Goal: Information Seeking & Learning: Learn about a topic

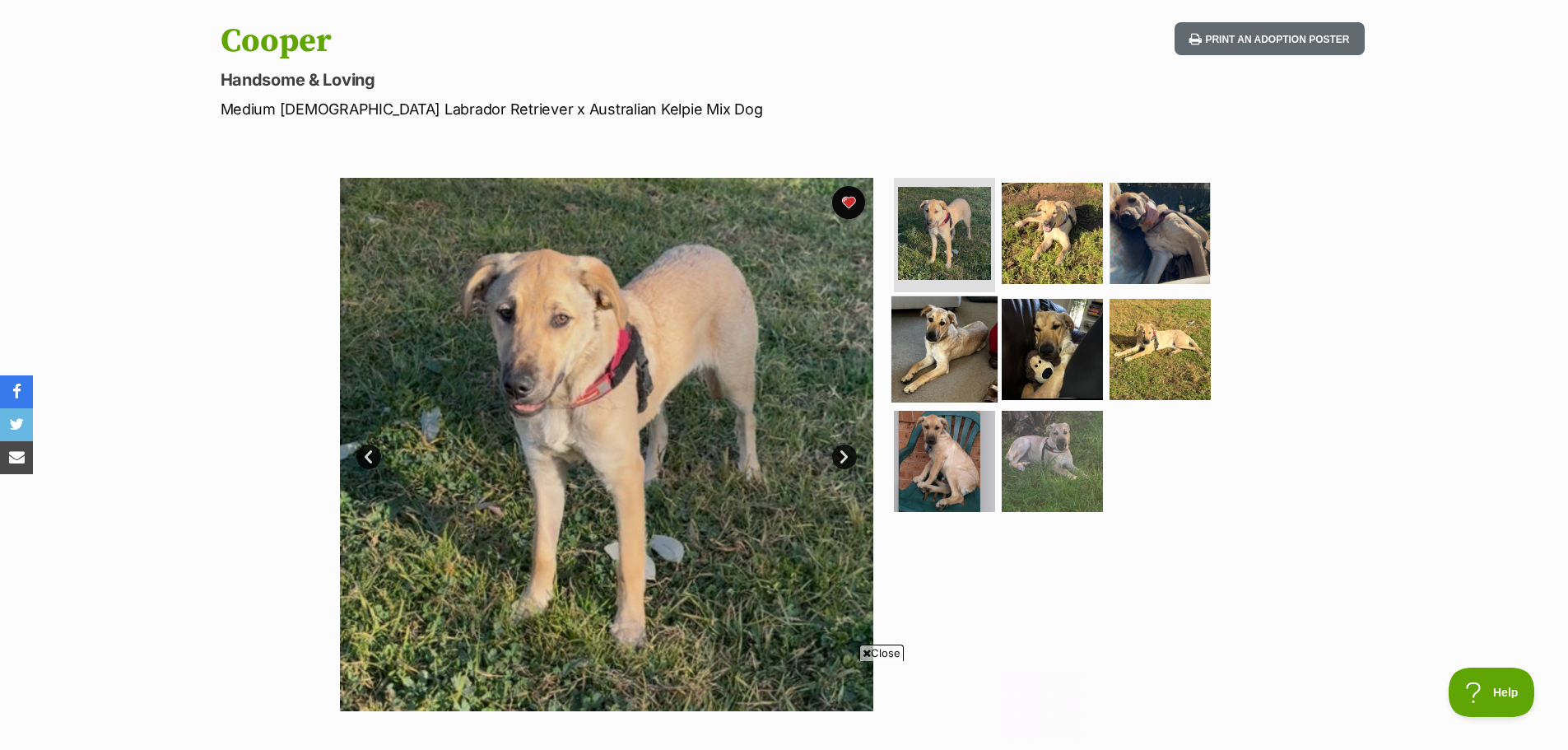
click at [925, 311] on img at bounding box center [944, 349] width 106 height 106
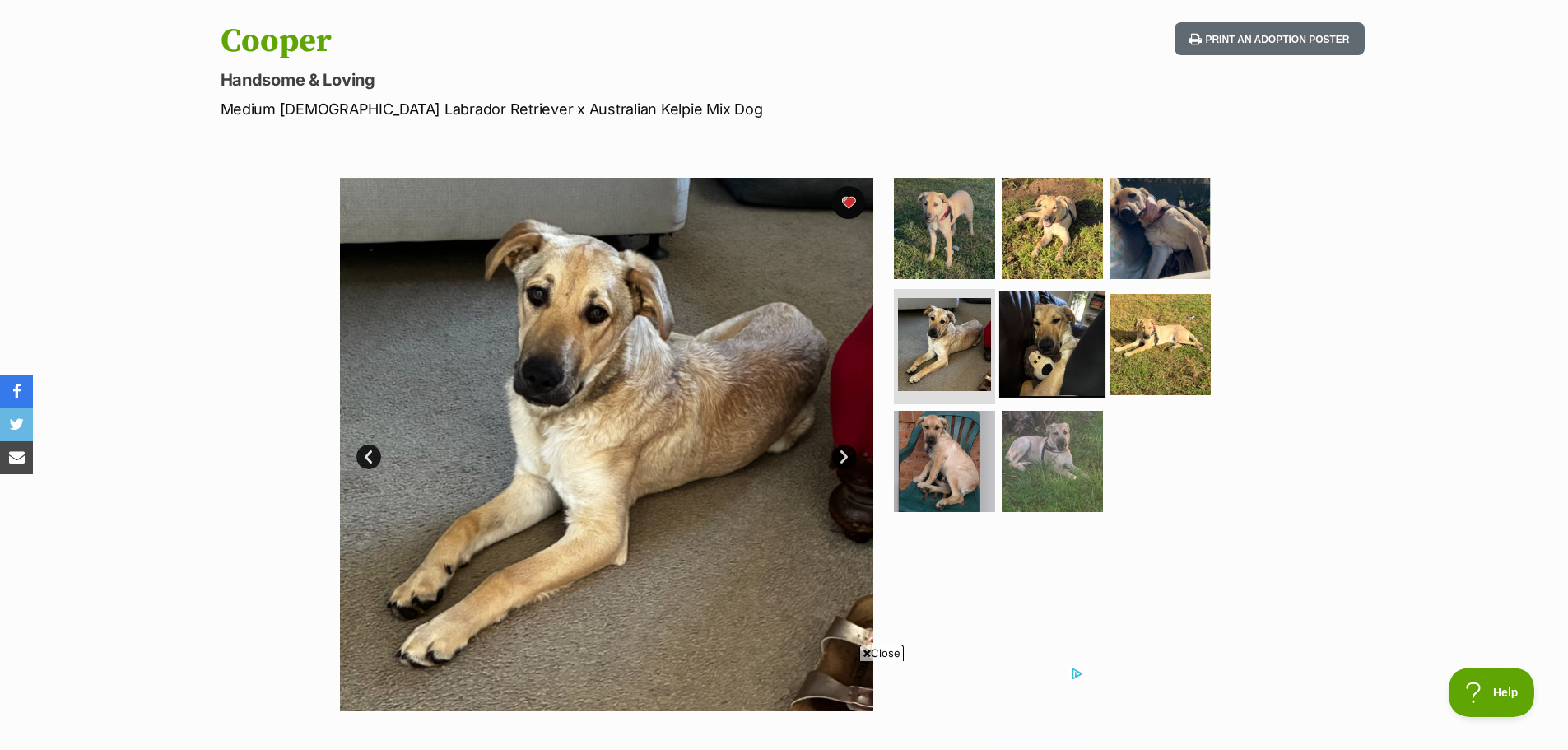
click at [1054, 328] on img at bounding box center [1053, 344] width 106 height 106
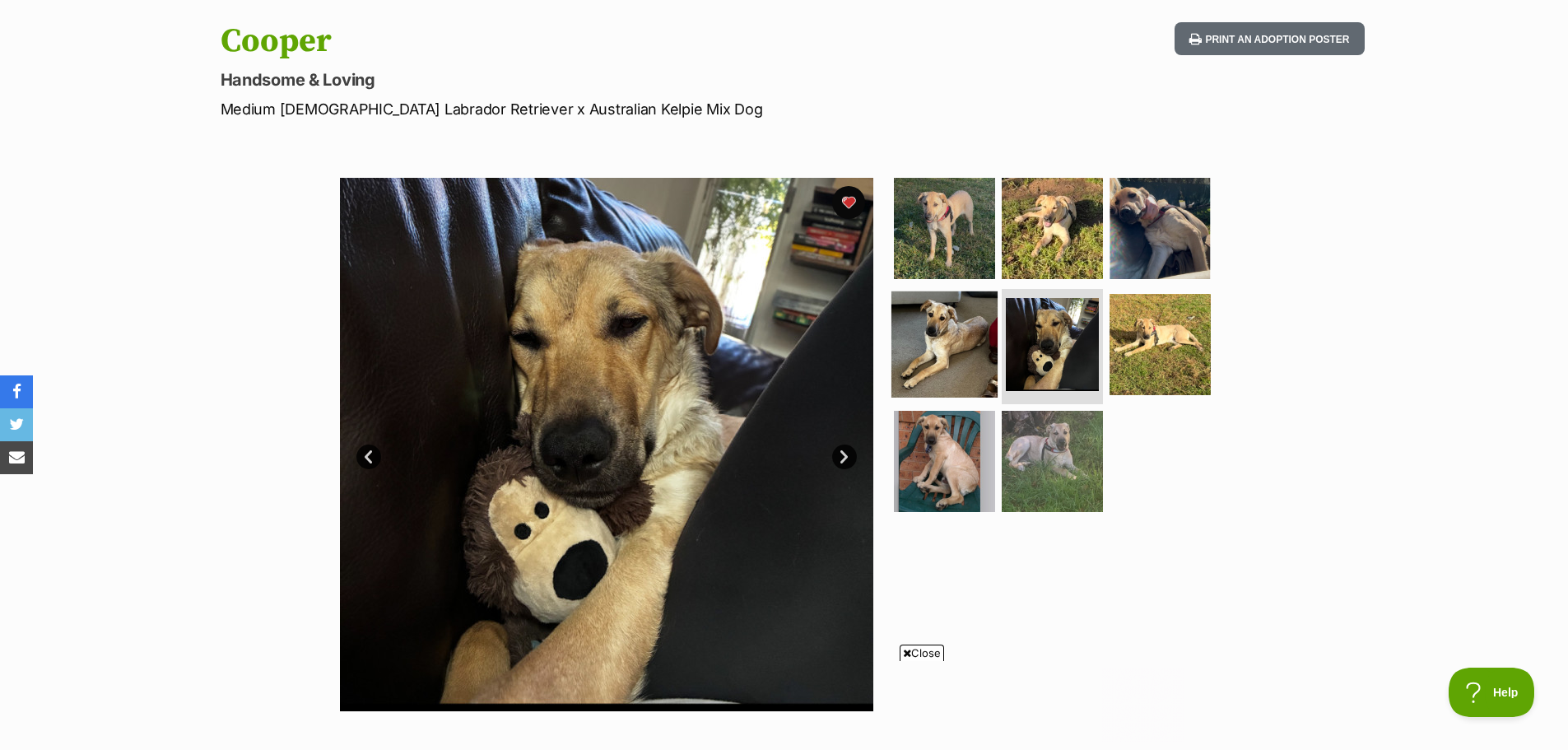
click at [950, 367] on img at bounding box center [944, 344] width 106 height 106
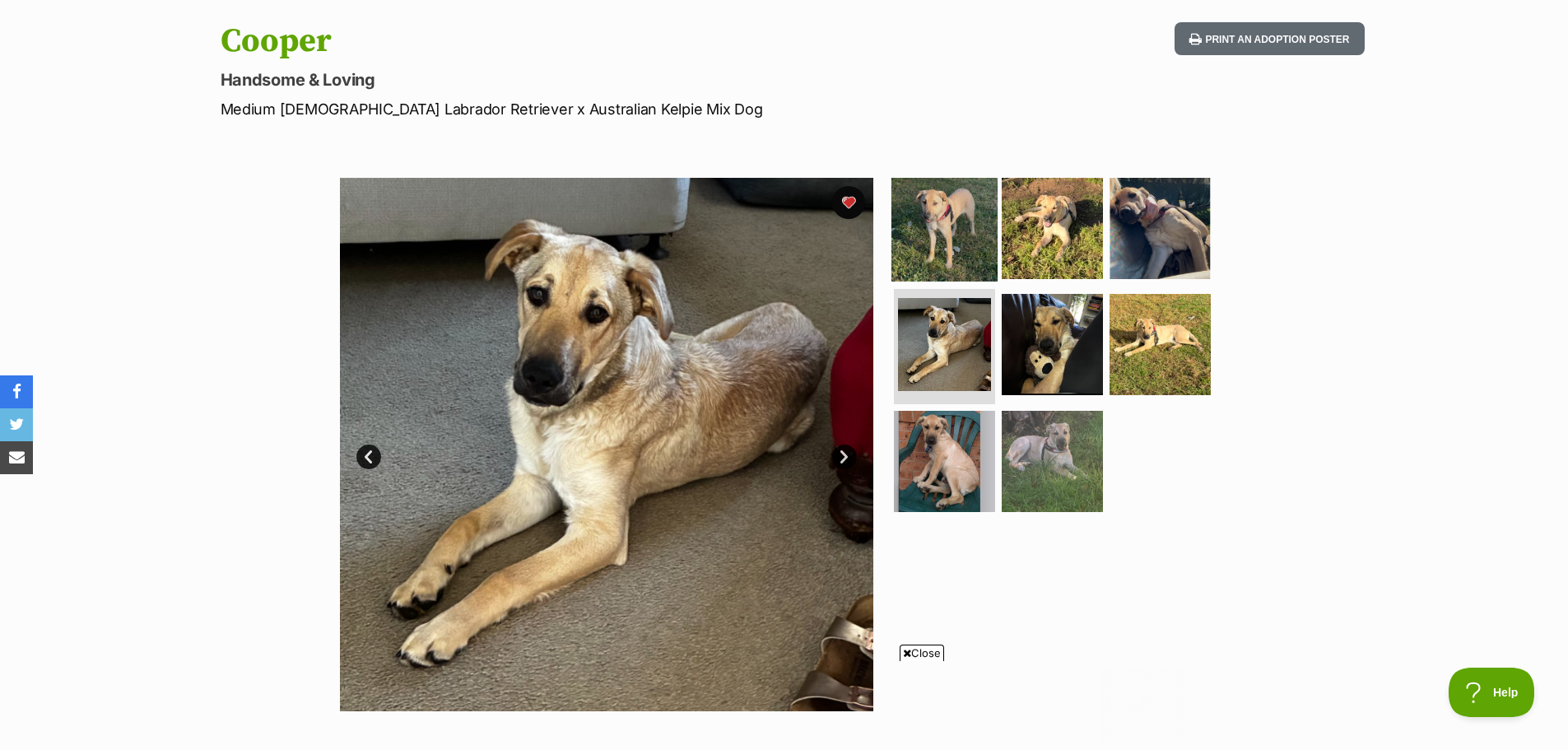
click at [958, 238] on img at bounding box center [944, 227] width 106 height 106
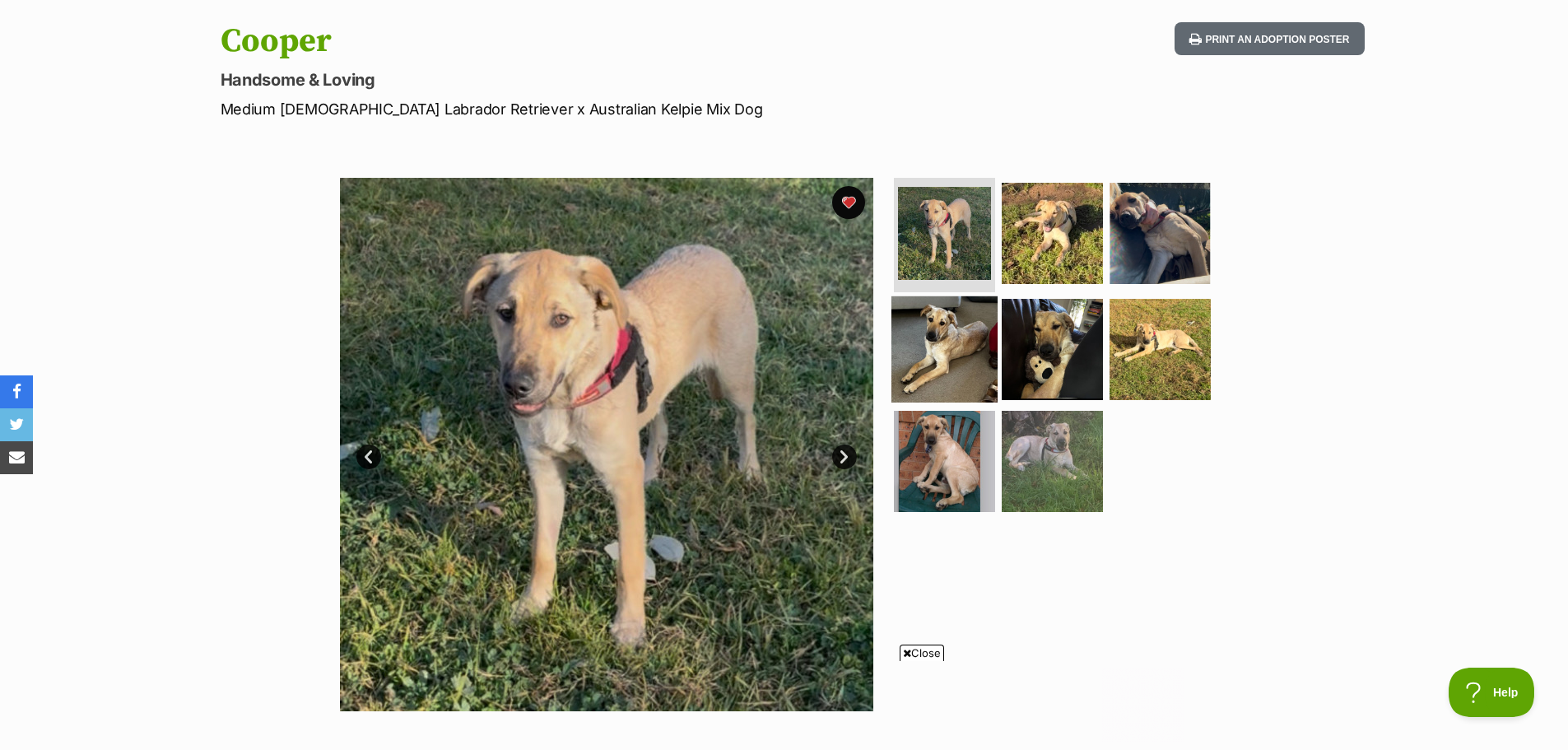
click at [939, 344] on img at bounding box center [944, 349] width 106 height 106
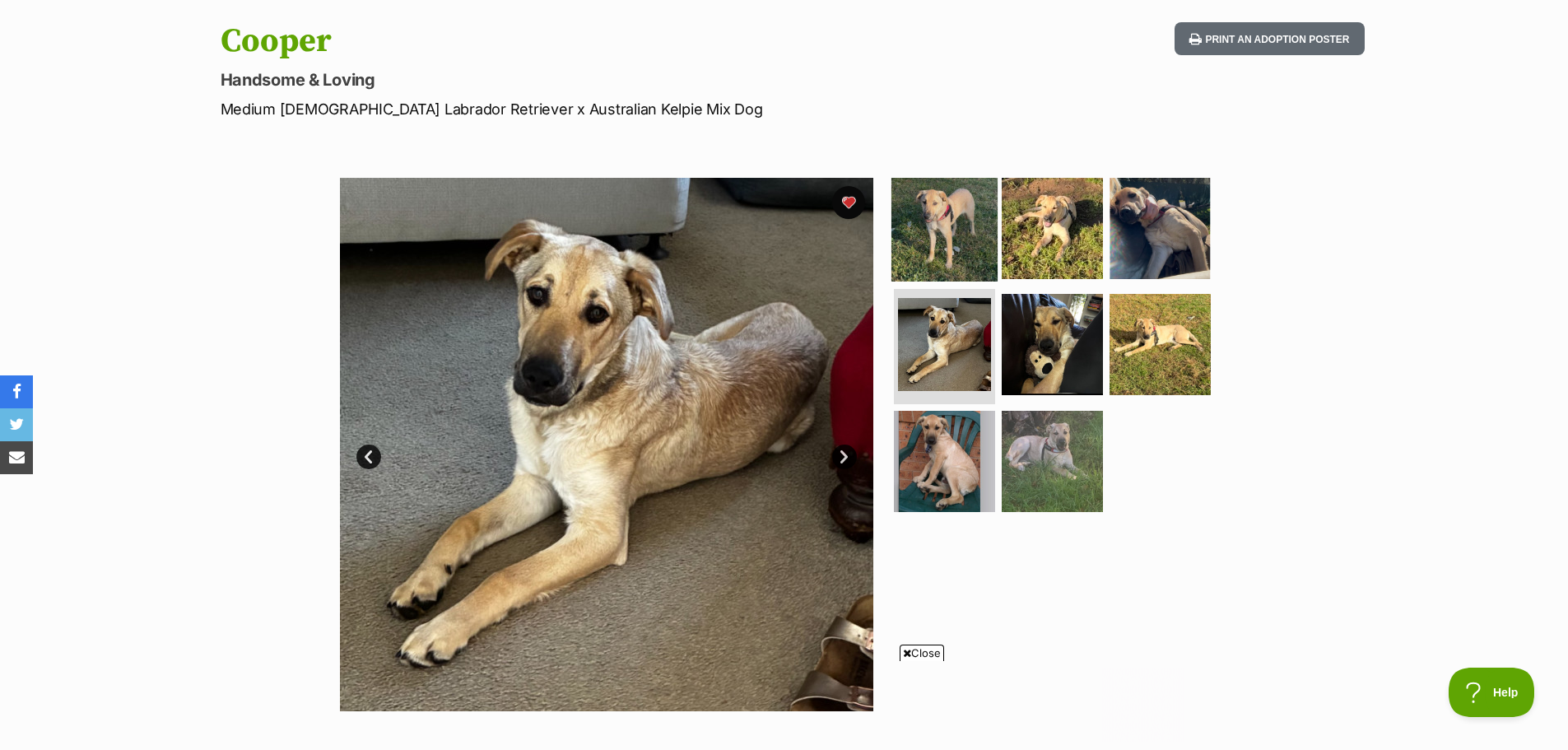
click at [950, 264] on img at bounding box center [944, 227] width 106 height 106
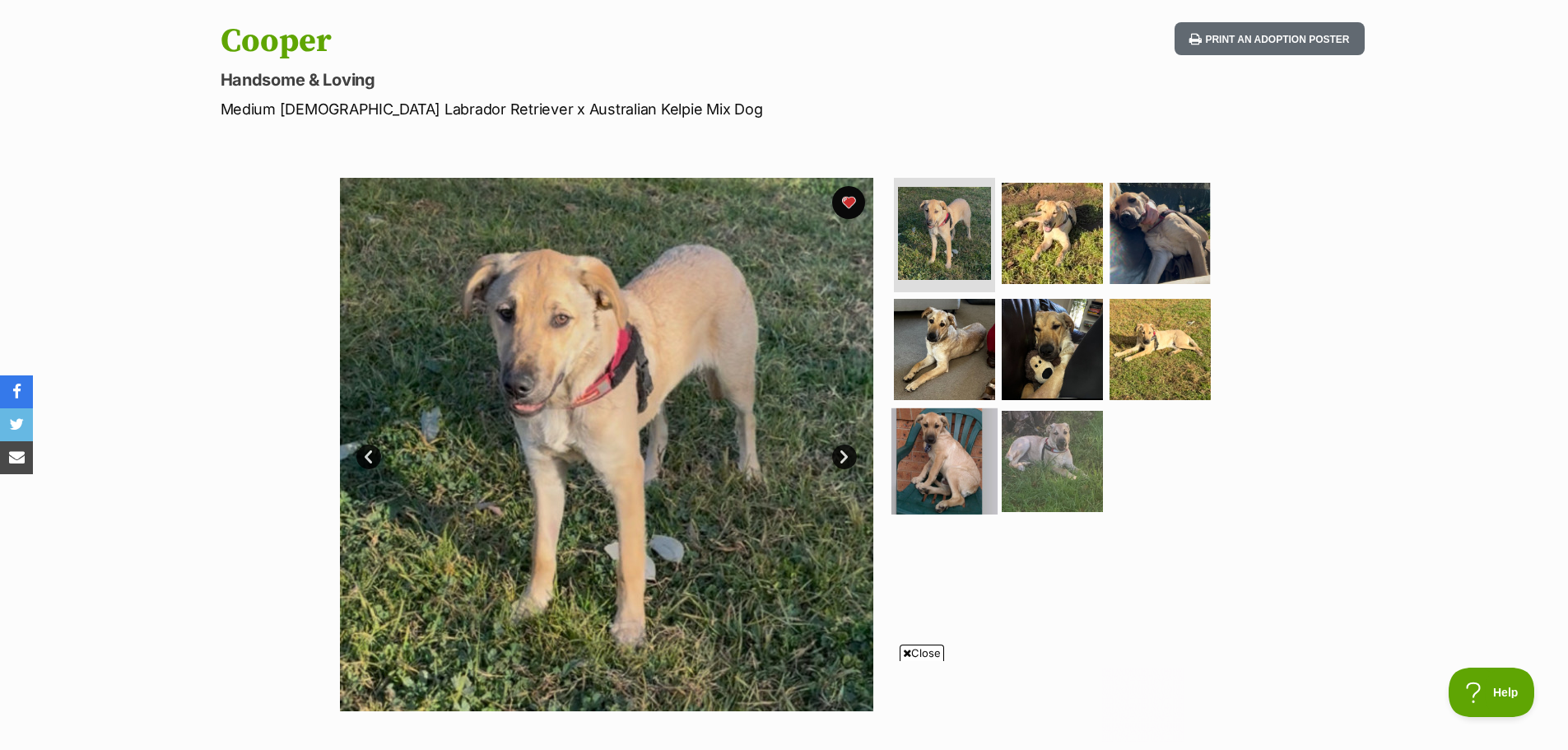
click at [944, 467] on img at bounding box center [944, 462] width 106 height 106
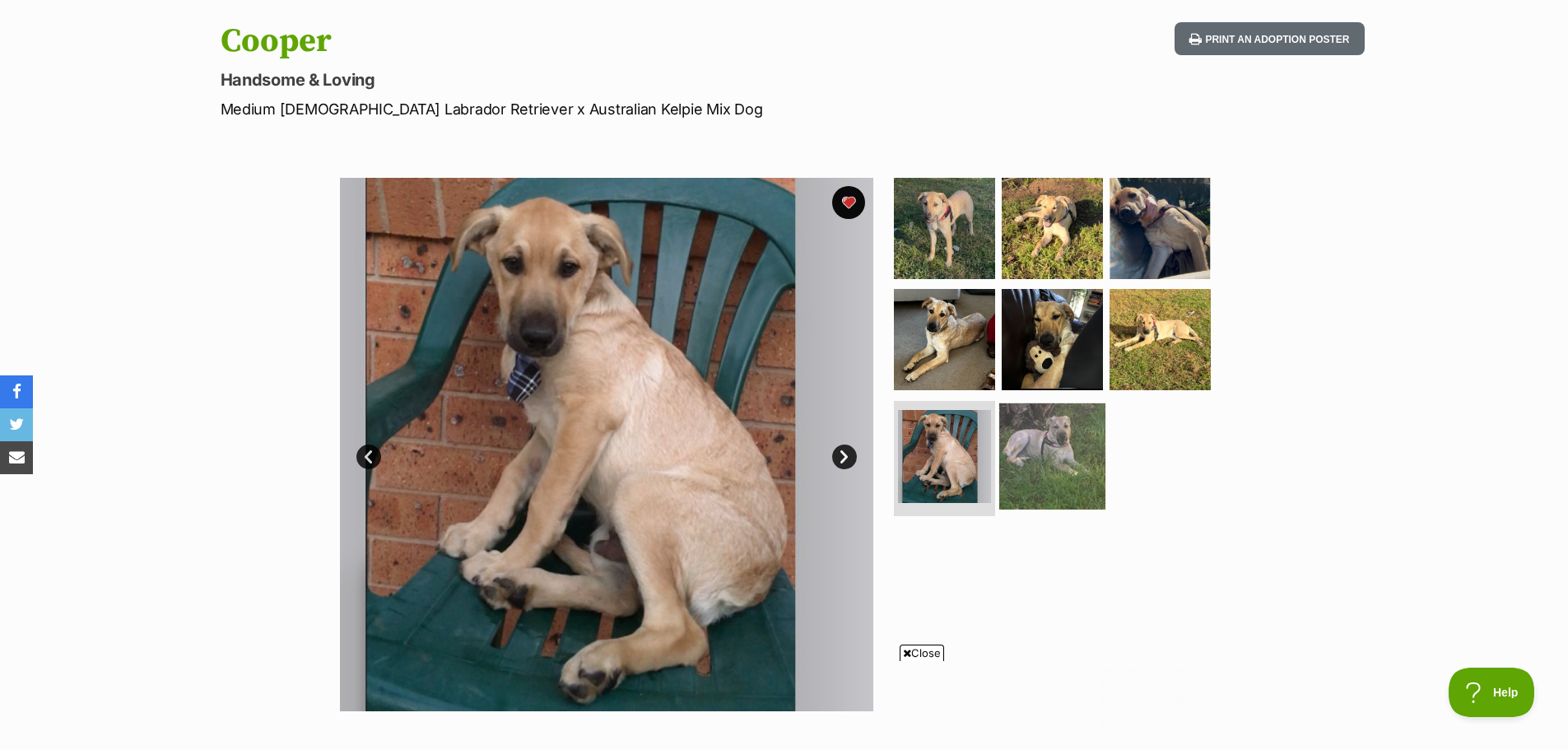
click at [1038, 452] on img at bounding box center [1053, 456] width 106 height 106
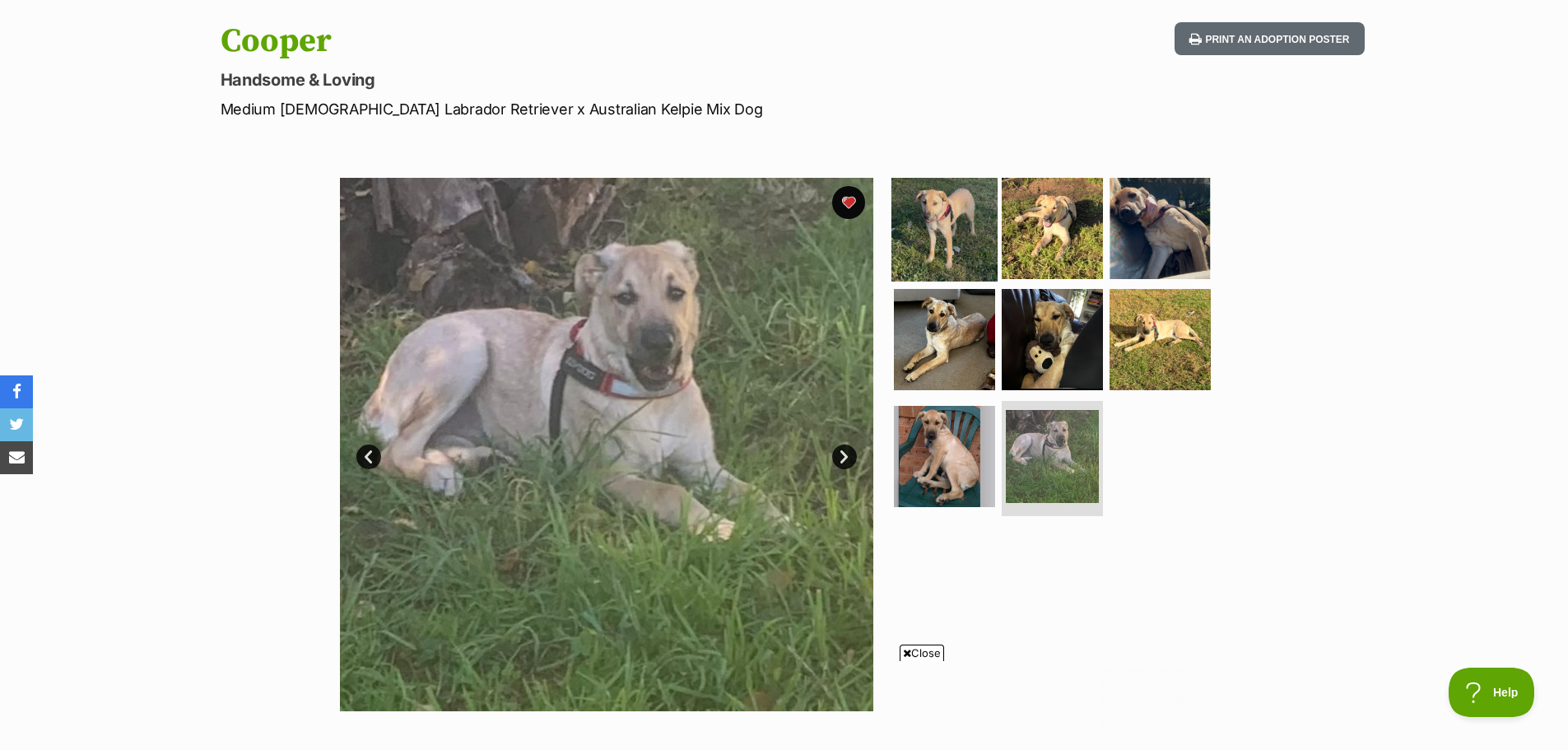
click at [929, 252] on img at bounding box center [944, 227] width 106 height 106
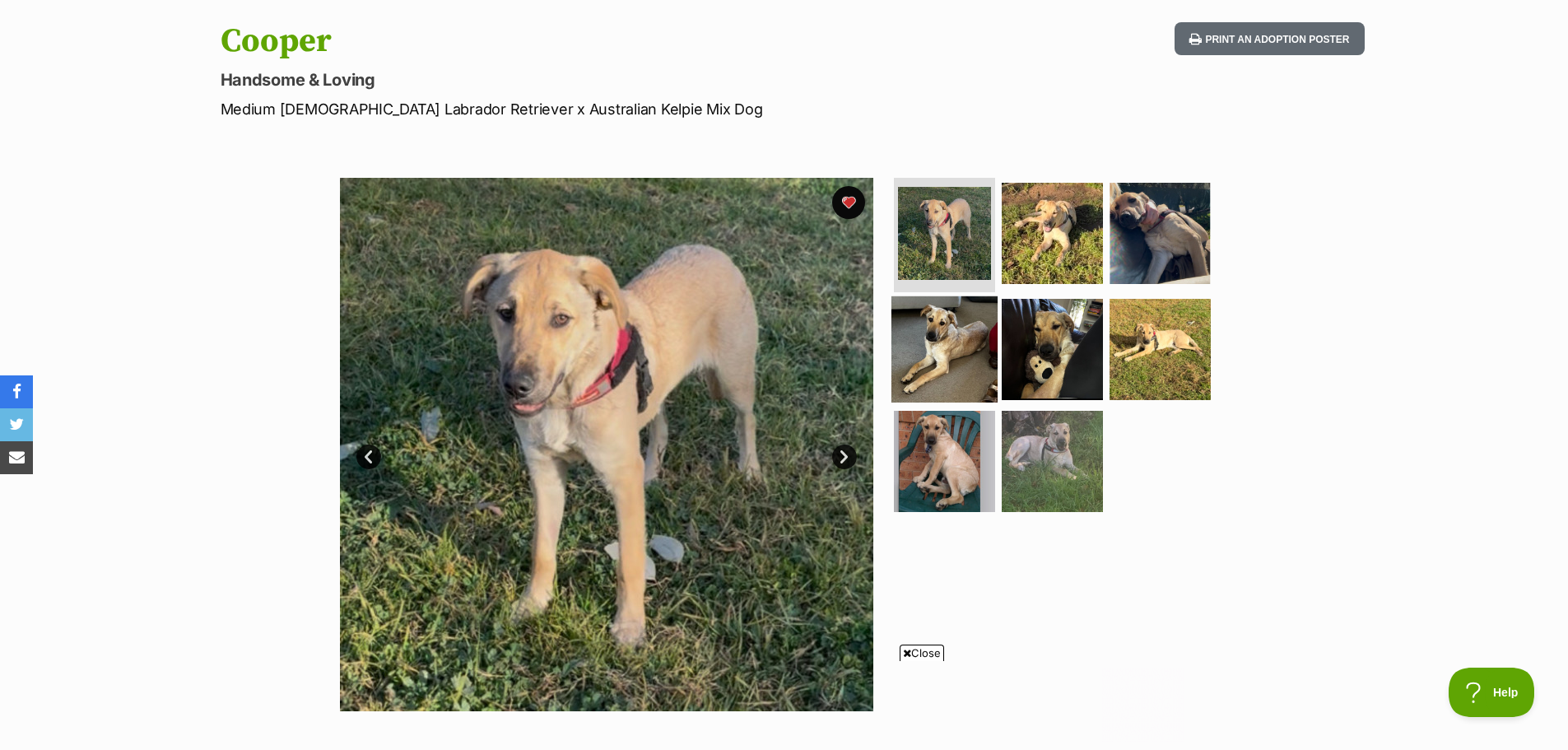
click at [957, 384] on img at bounding box center [944, 349] width 106 height 106
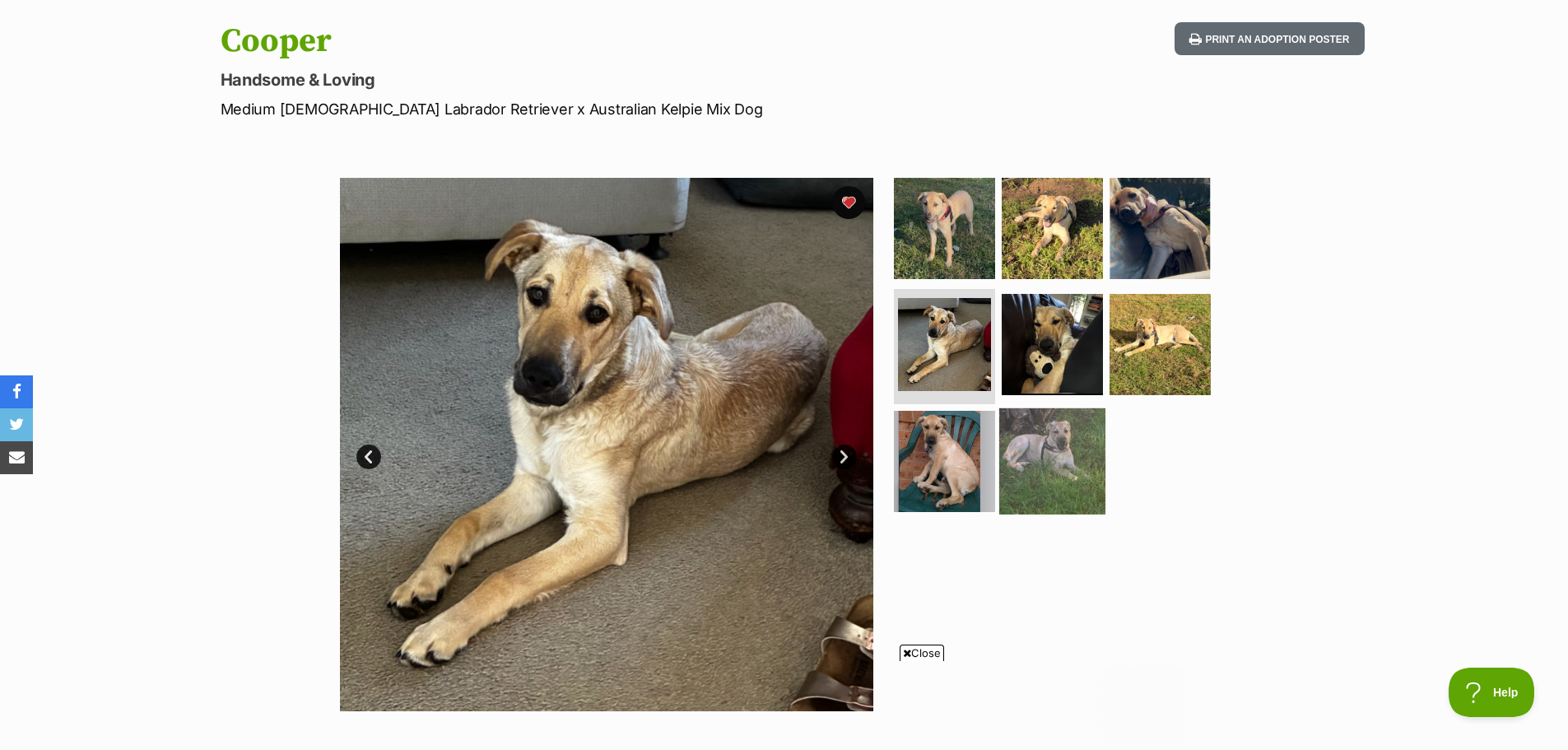
click at [1028, 422] on img at bounding box center [1053, 462] width 106 height 106
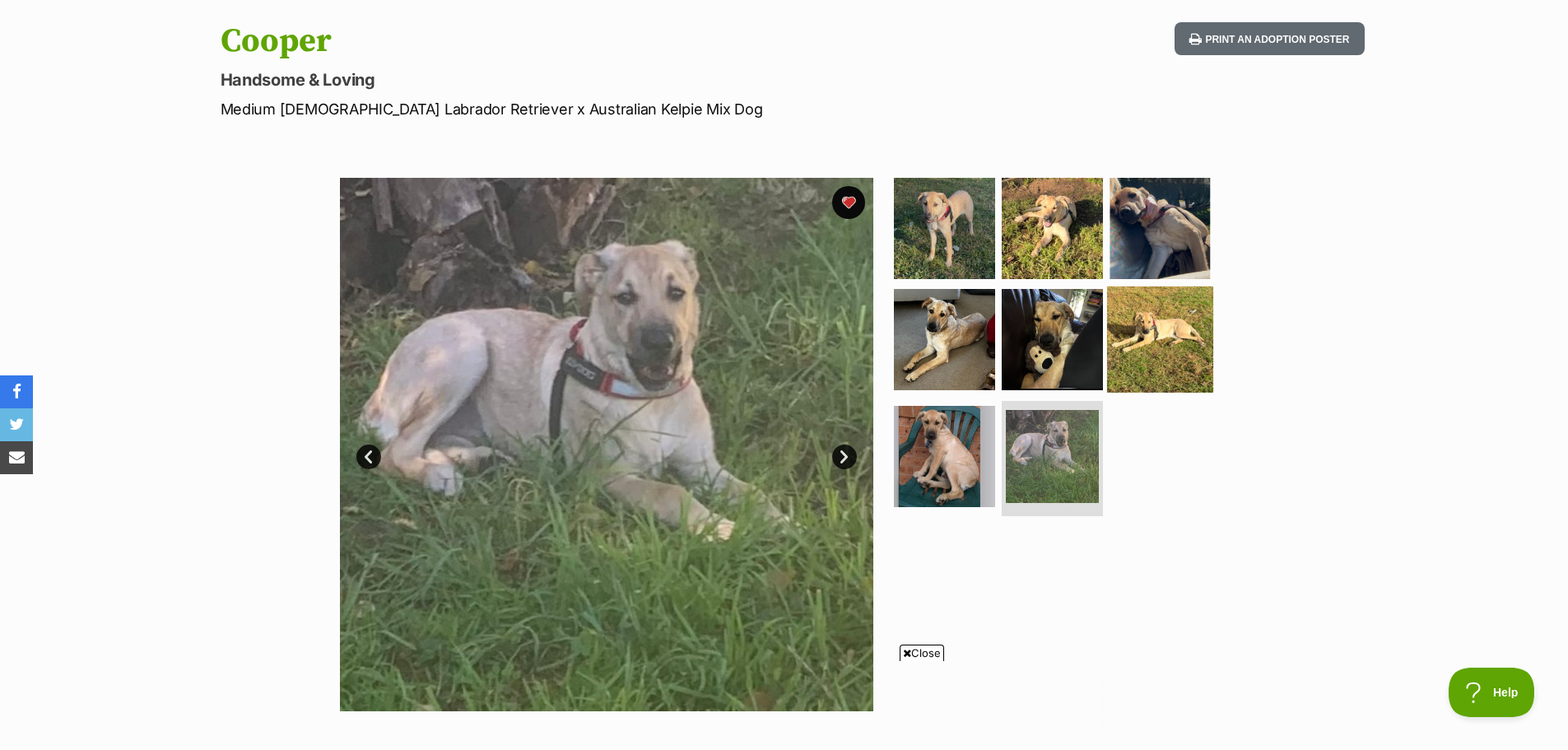
click at [1168, 351] on img at bounding box center [1160, 339] width 106 height 106
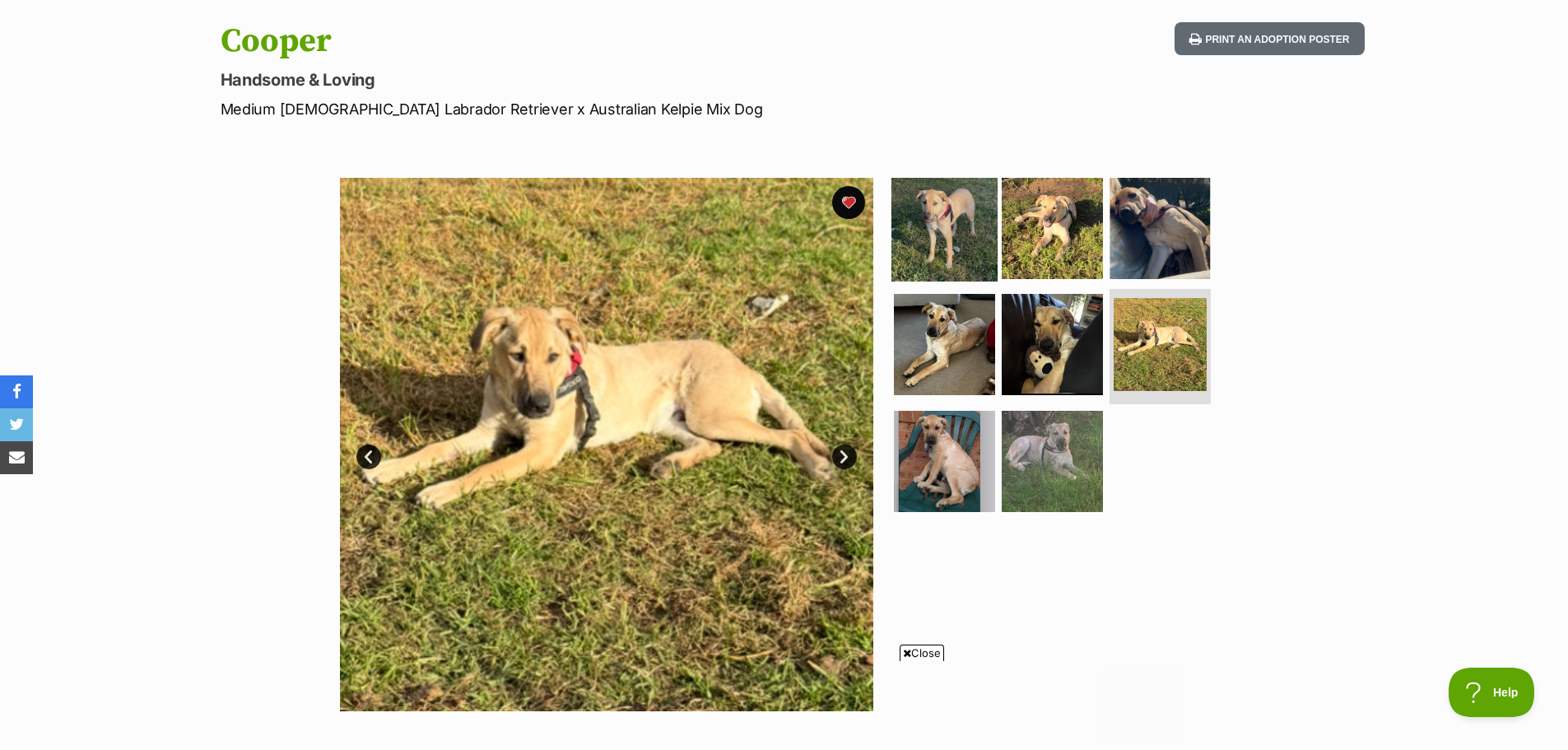
click at [929, 207] on img at bounding box center [944, 227] width 106 height 106
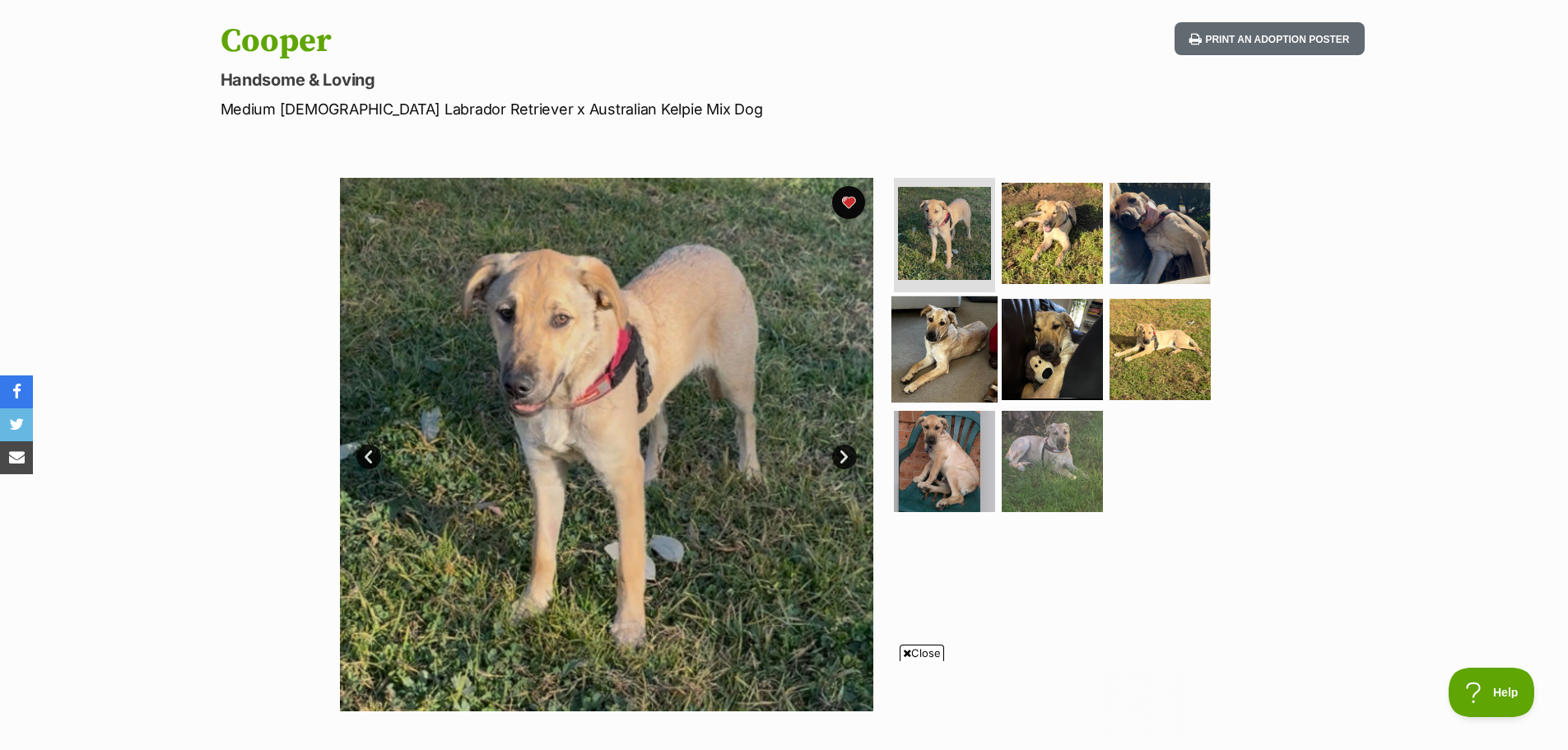
click at [950, 339] on img at bounding box center [944, 349] width 106 height 106
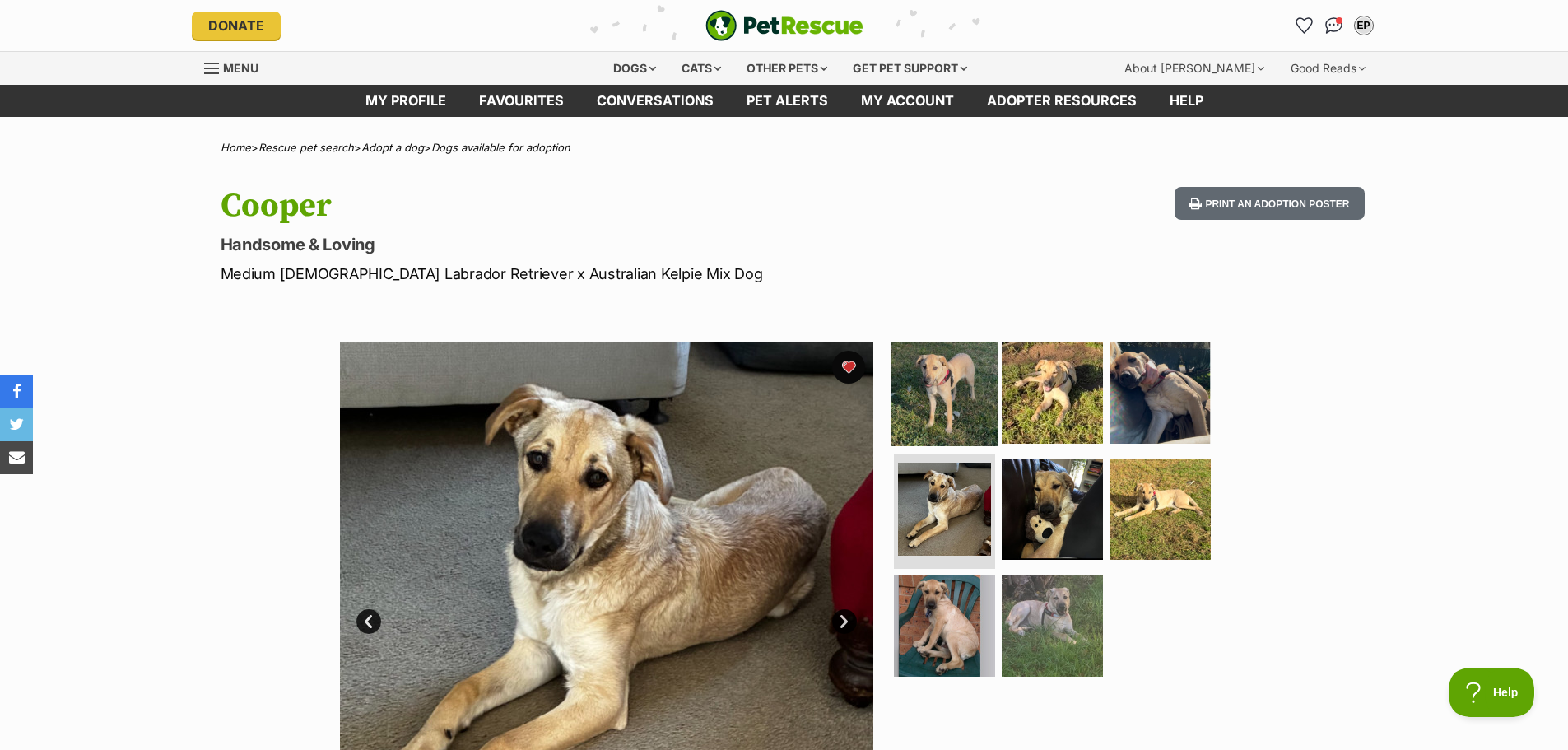
click at [924, 383] on img at bounding box center [944, 392] width 106 height 106
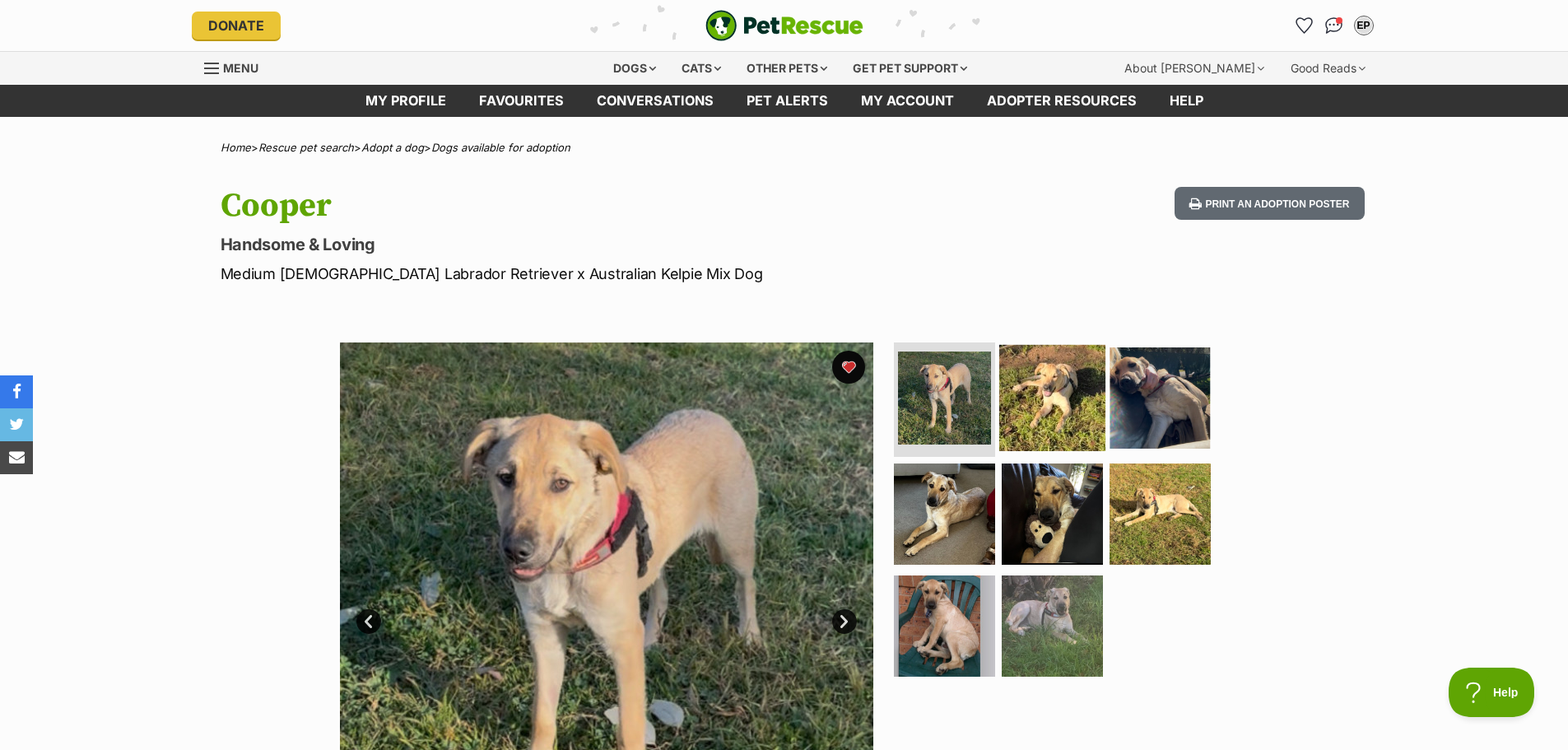
click at [1075, 393] on img at bounding box center [1053, 397] width 106 height 106
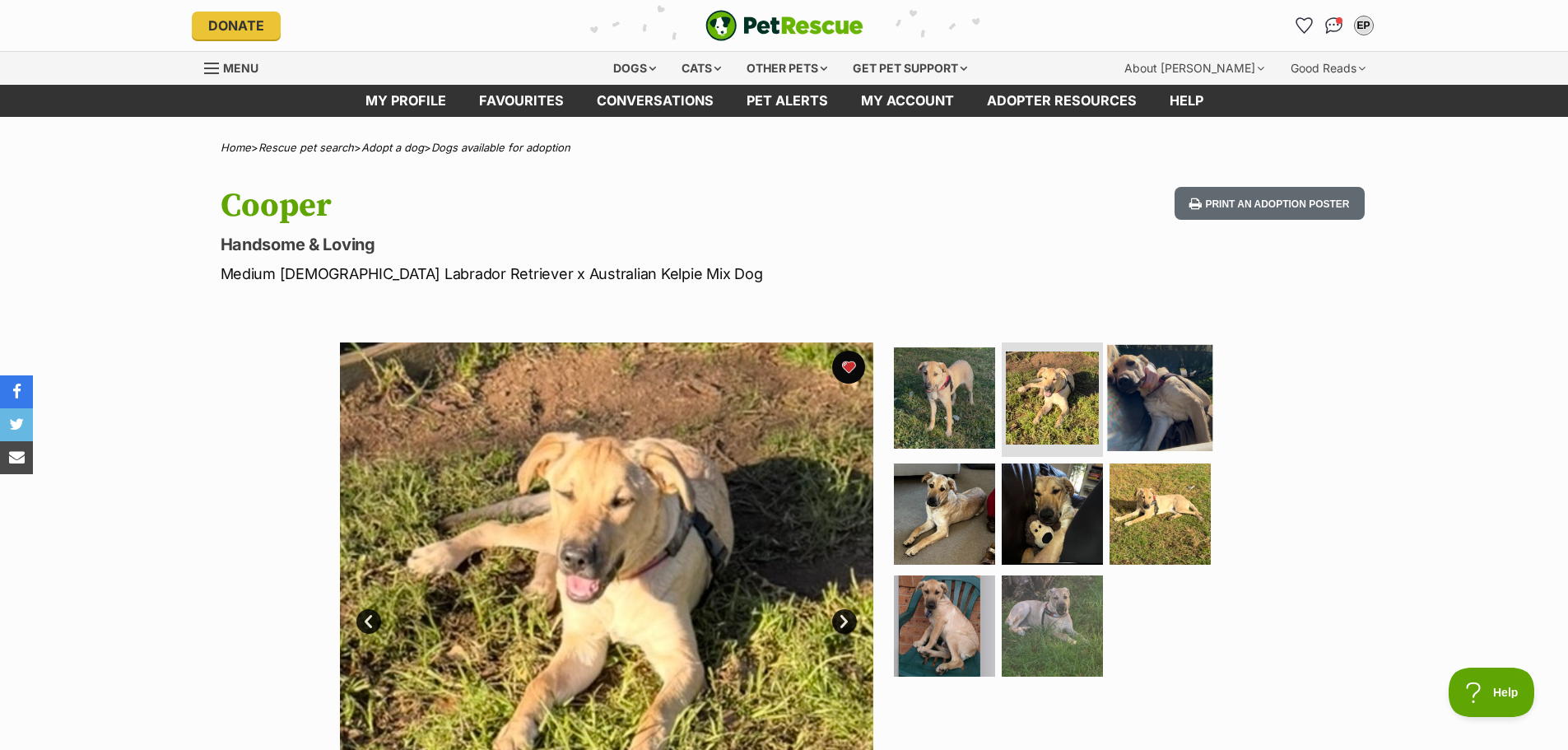
click at [1165, 401] on img at bounding box center [1160, 397] width 106 height 106
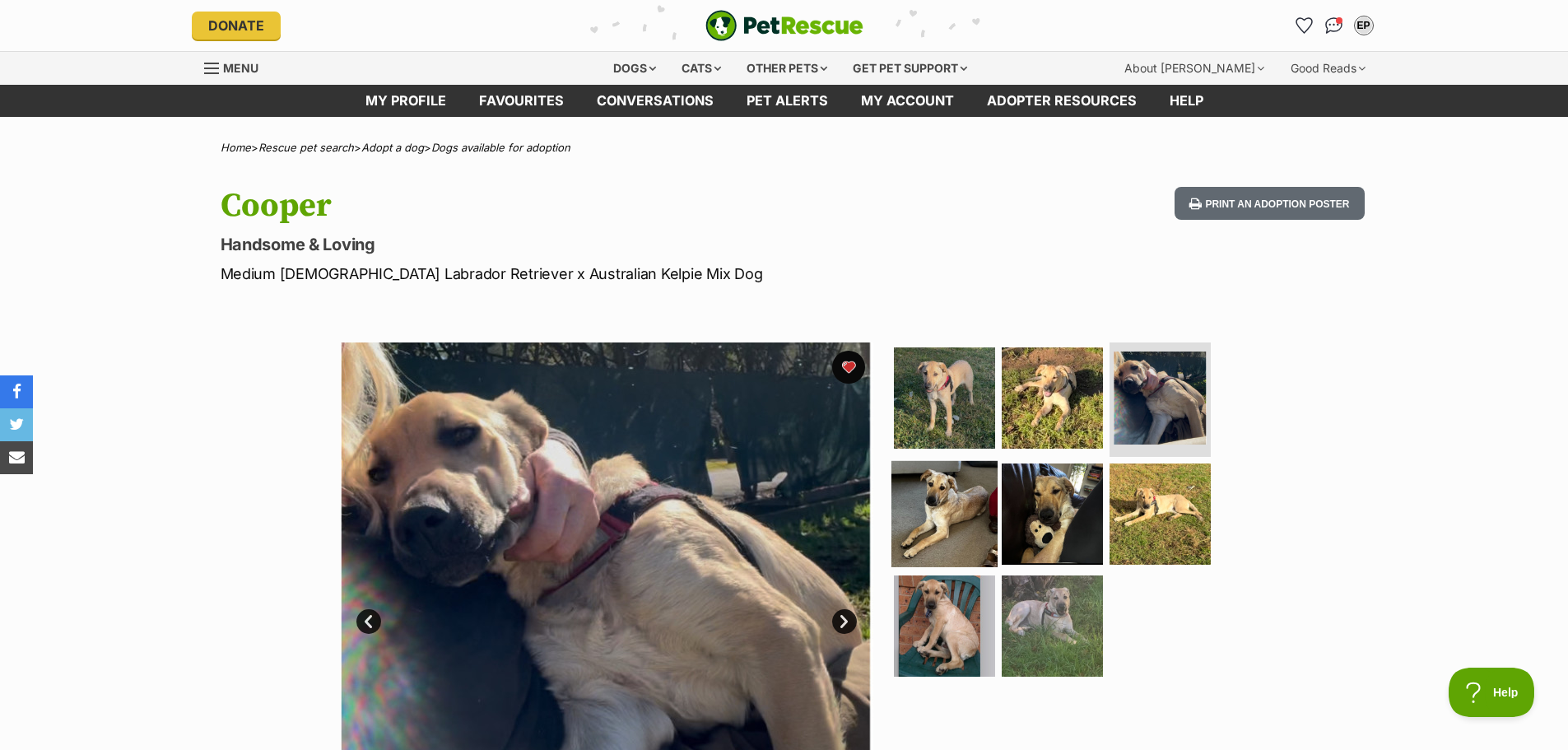
click at [953, 516] on img at bounding box center [944, 514] width 106 height 106
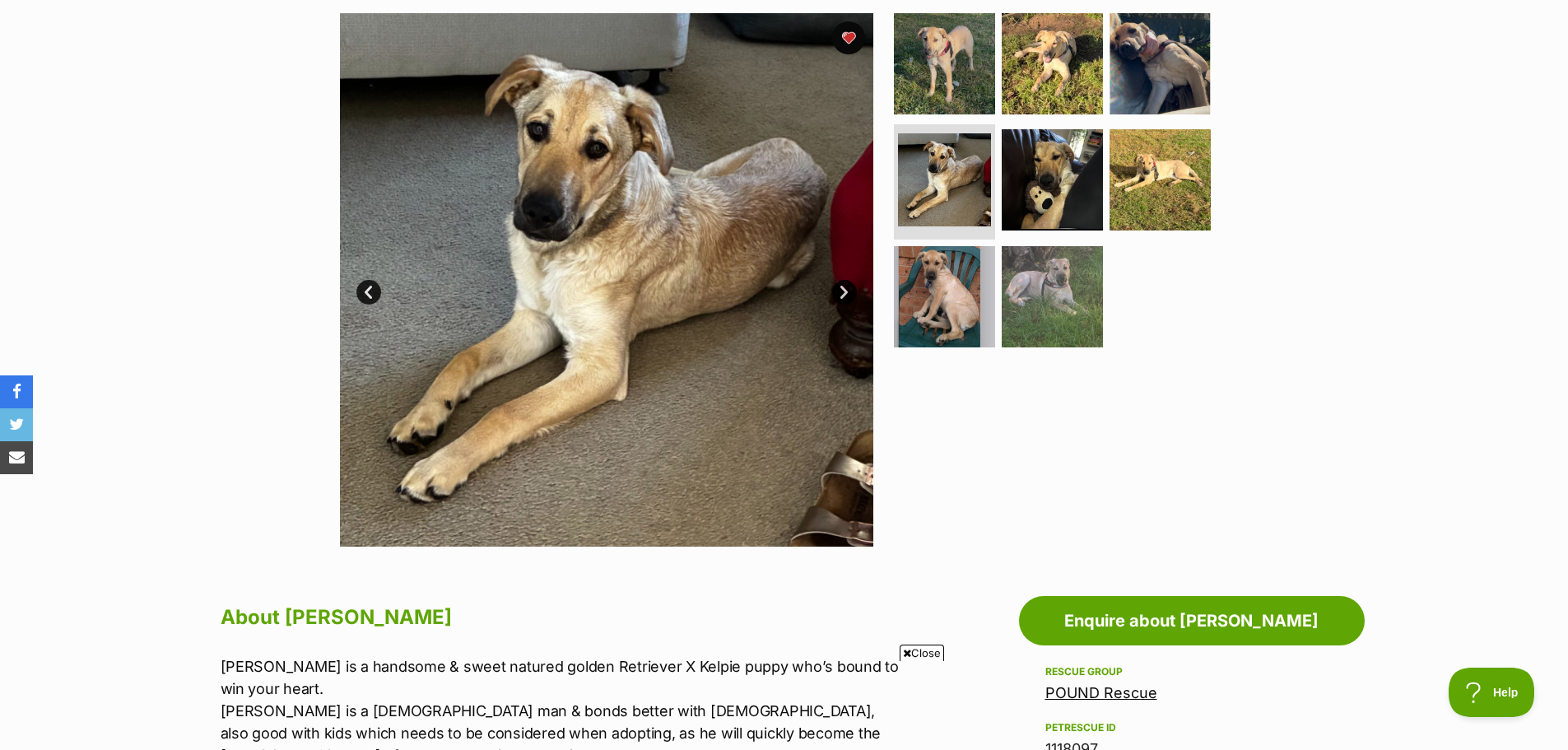
scroll to position [247, 0]
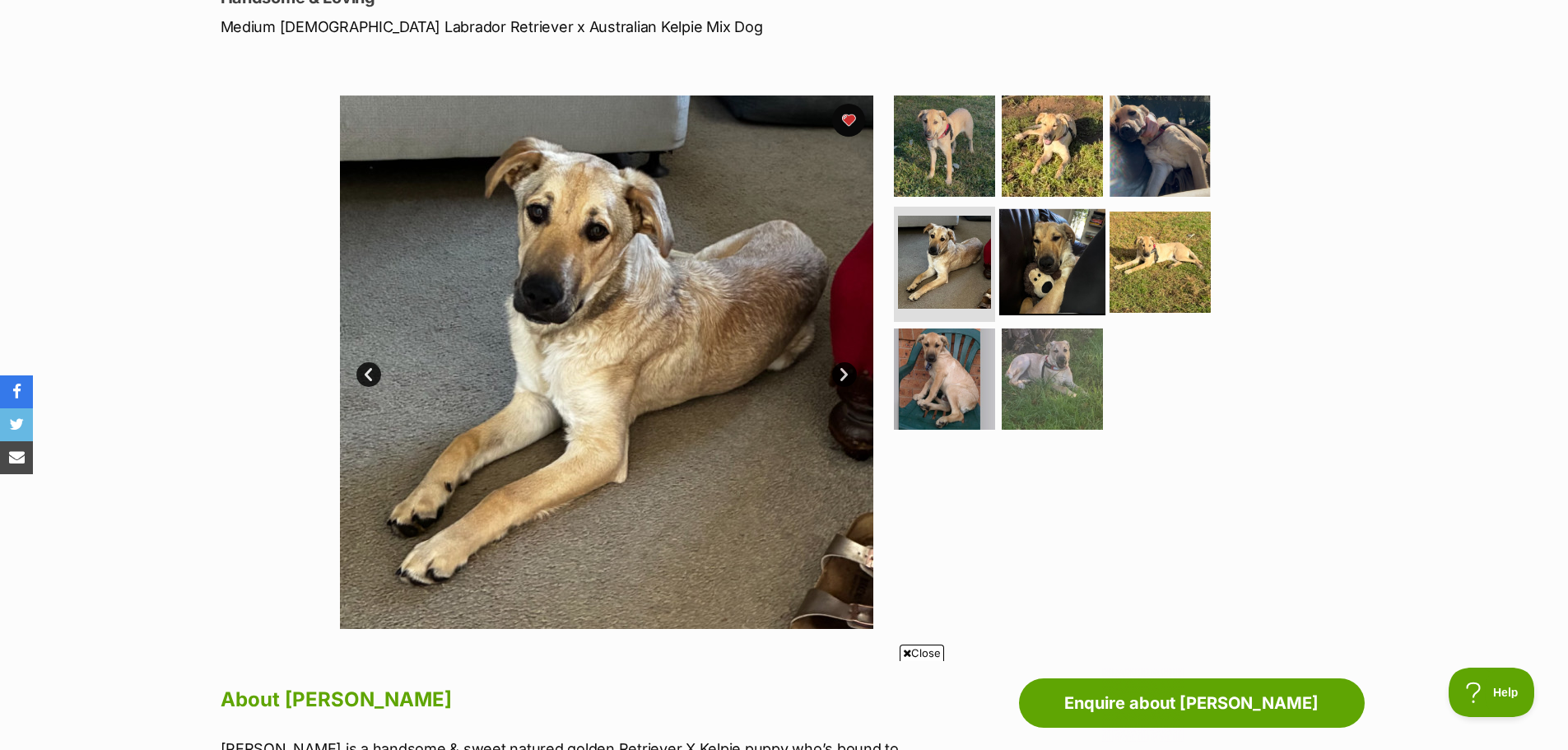
click at [1062, 239] on img at bounding box center [1053, 262] width 106 height 106
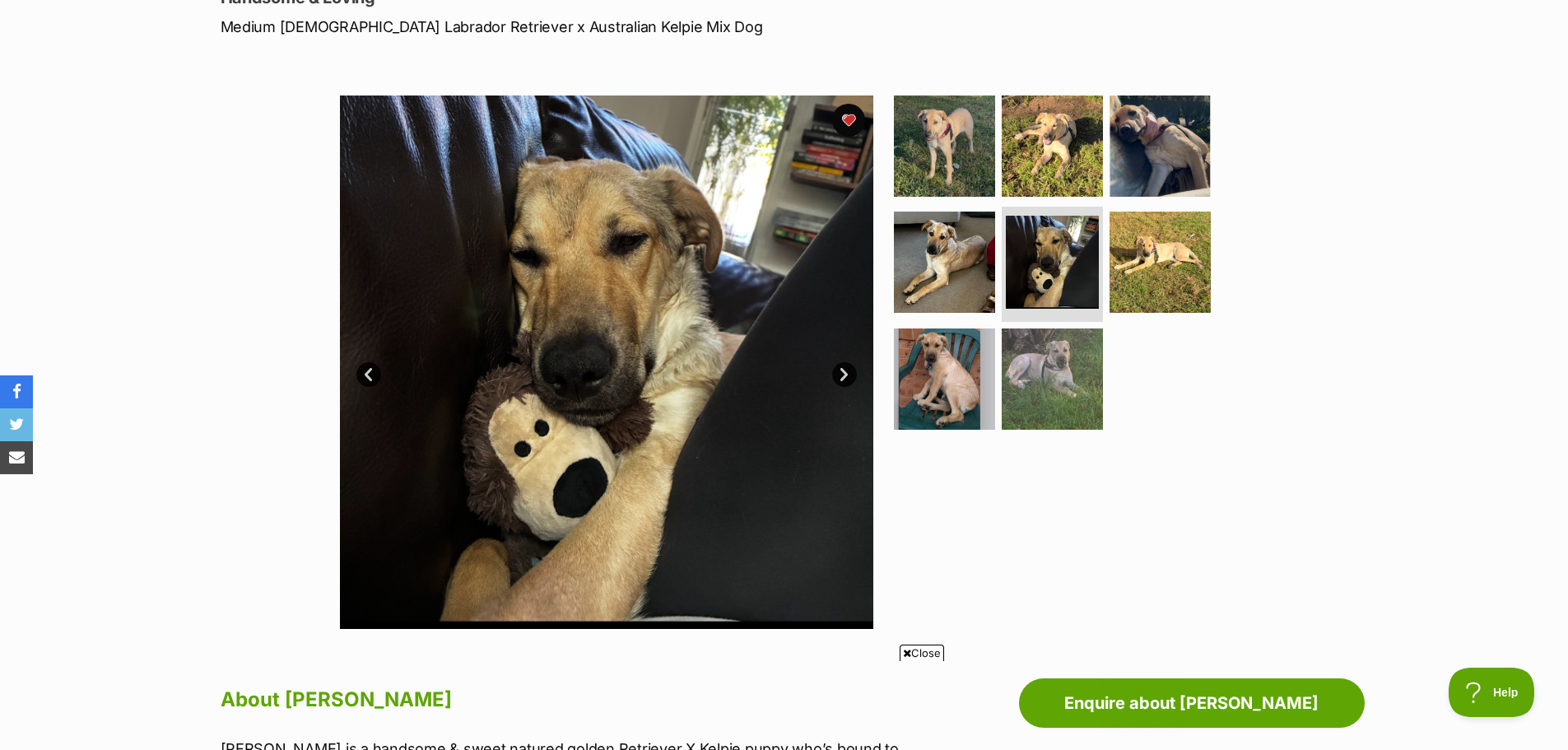
scroll to position [0, 0]
click at [1163, 136] on img at bounding box center [1160, 145] width 106 height 106
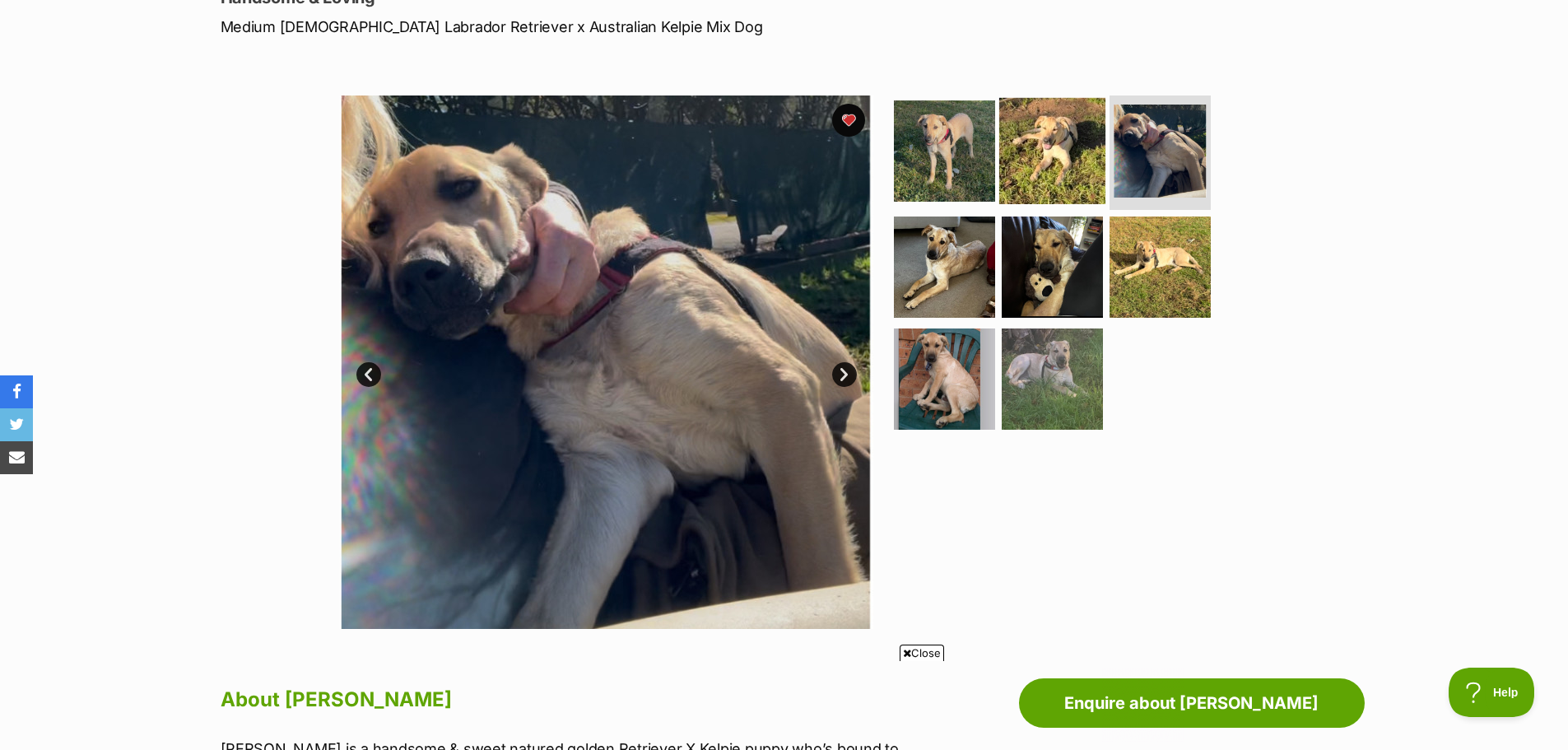
click at [1046, 180] on img at bounding box center [1053, 150] width 106 height 106
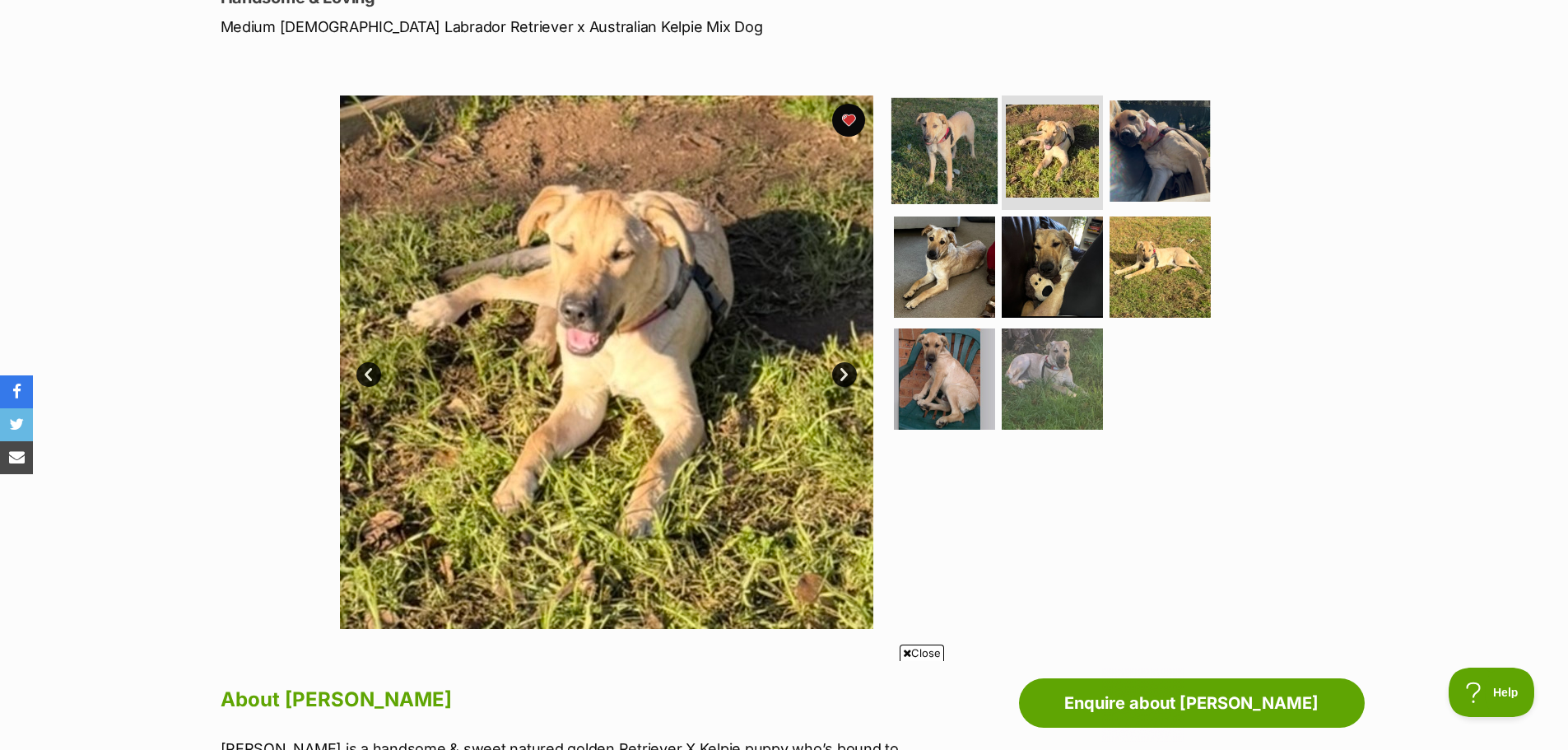
click at [971, 166] on img at bounding box center [944, 150] width 106 height 106
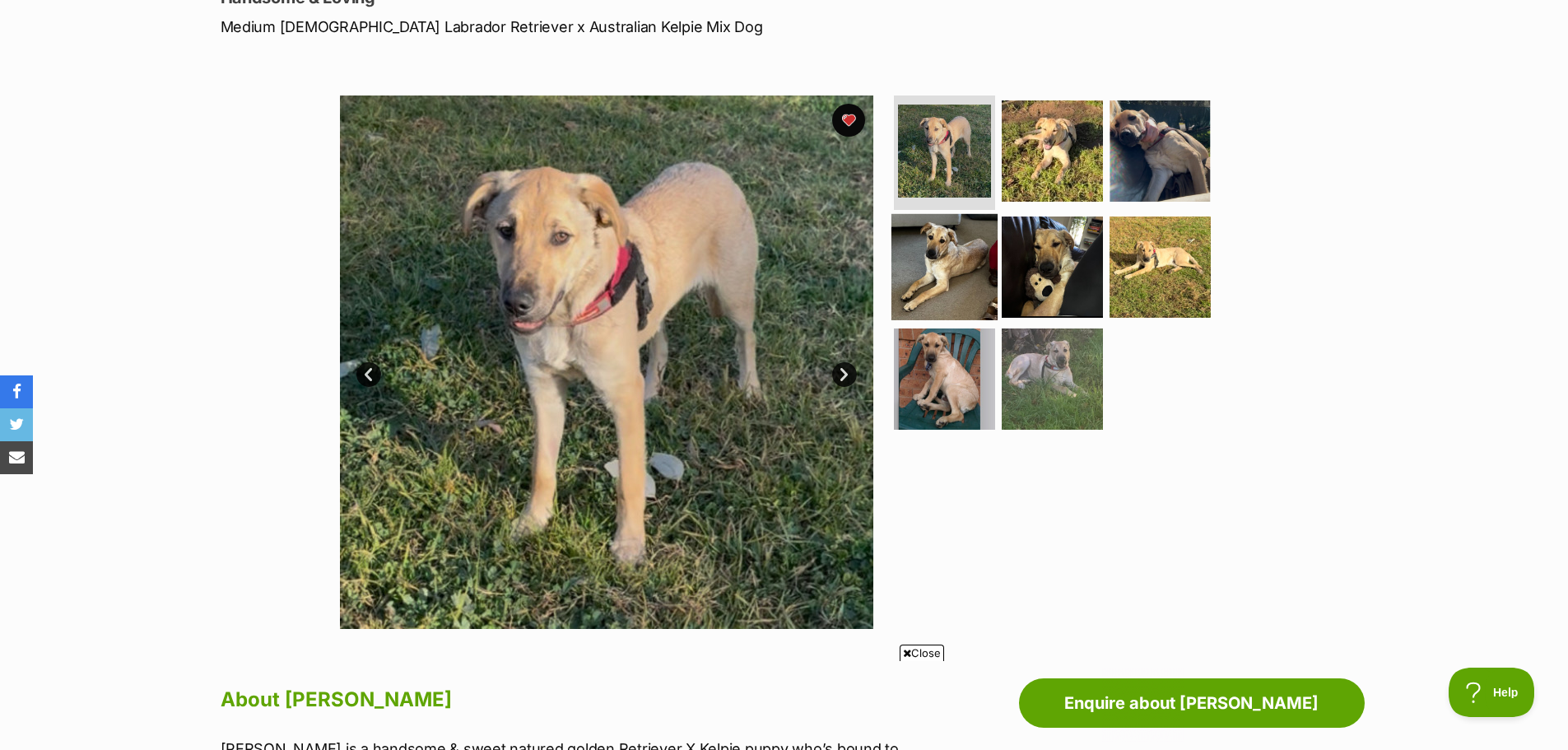
click at [967, 265] on img at bounding box center [944, 267] width 106 height 106
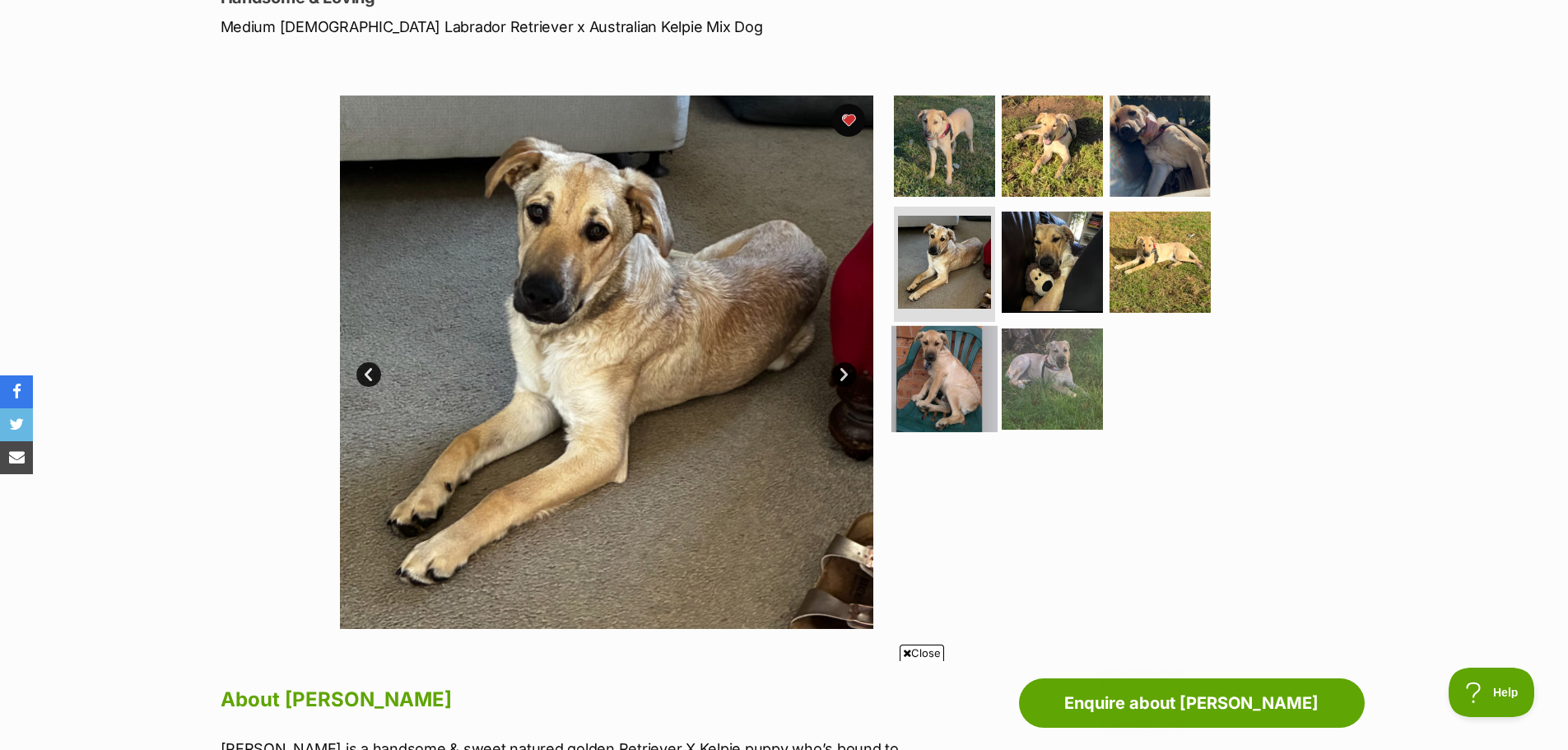
click at [968, 355] on img at bounding box center [944, 379] width 106 height 106
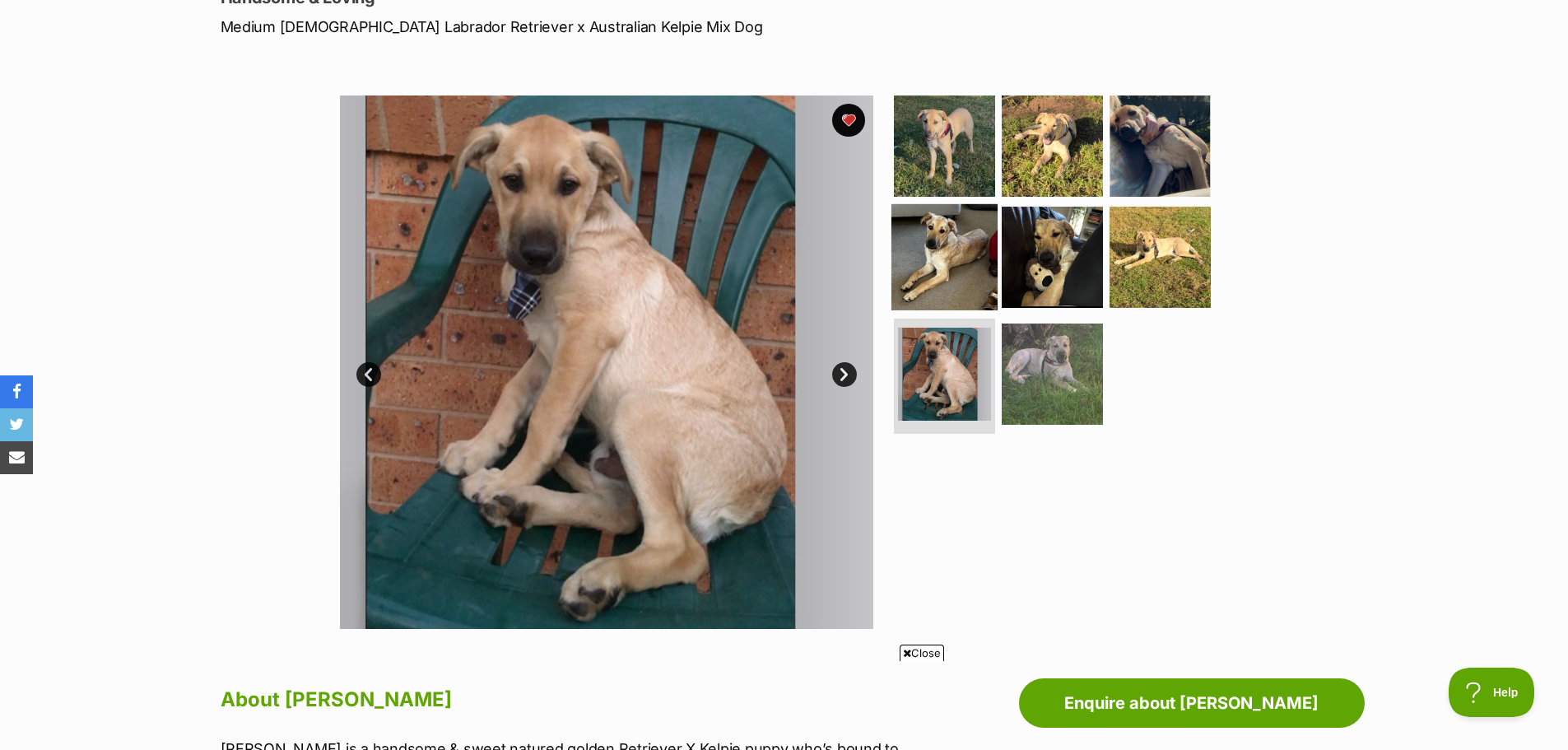
click at [970, 267] on img at bounding box center [944, 257] width 106 height 106
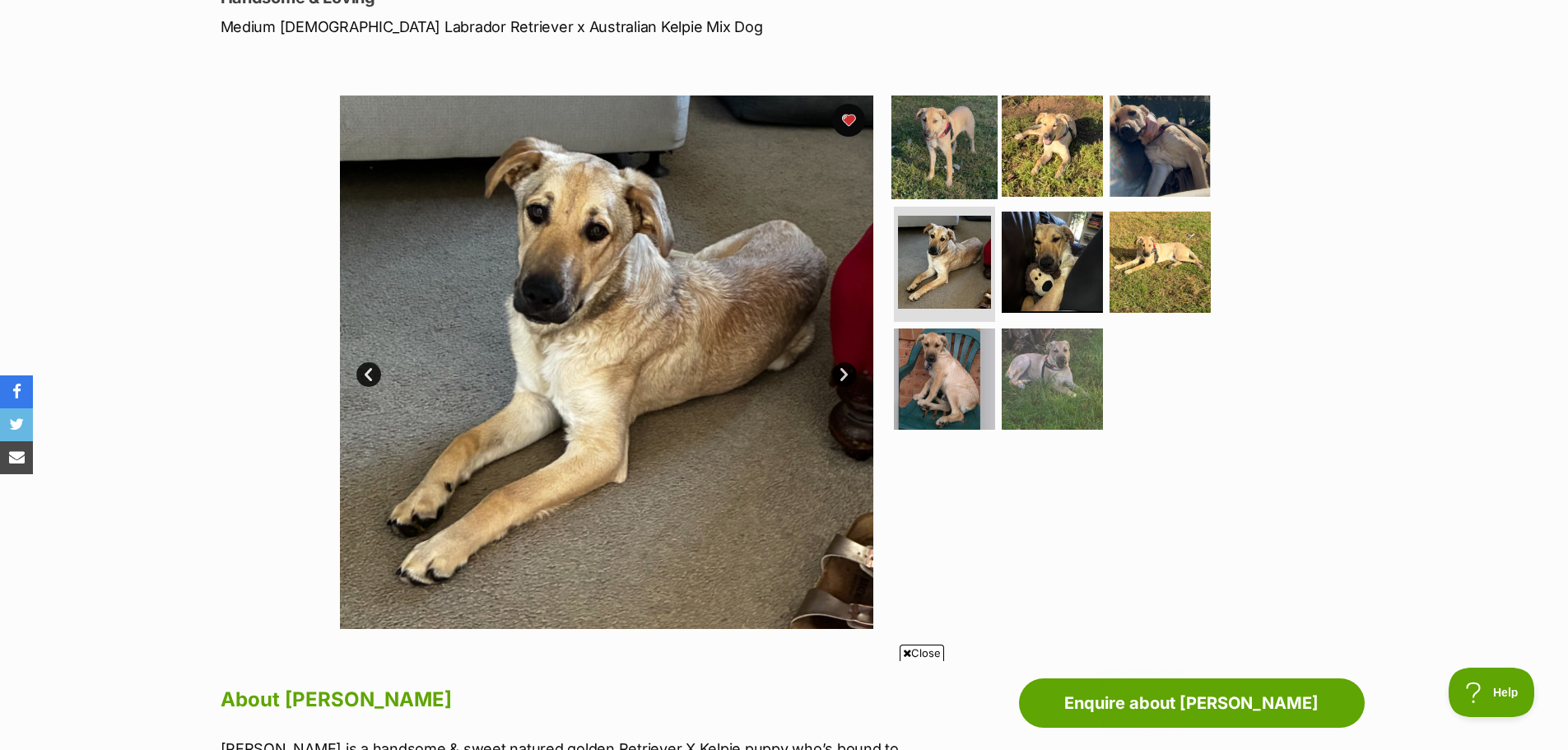
click at [964, 164] on img at bounding box center [944, 145] width 106 height 106
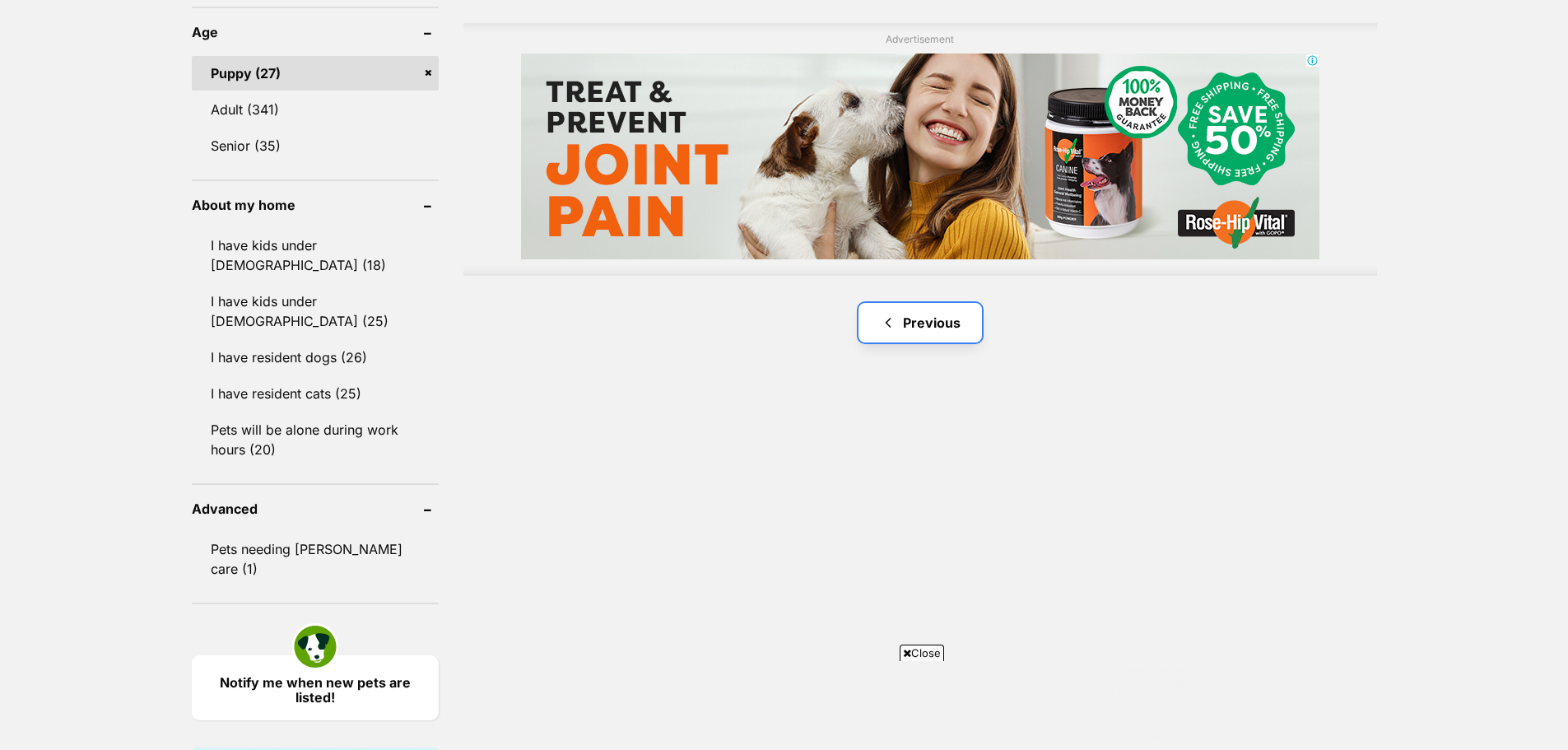
click at [919, 328] on link "Previous" at bounding box center [919, 322] width 123 height 39
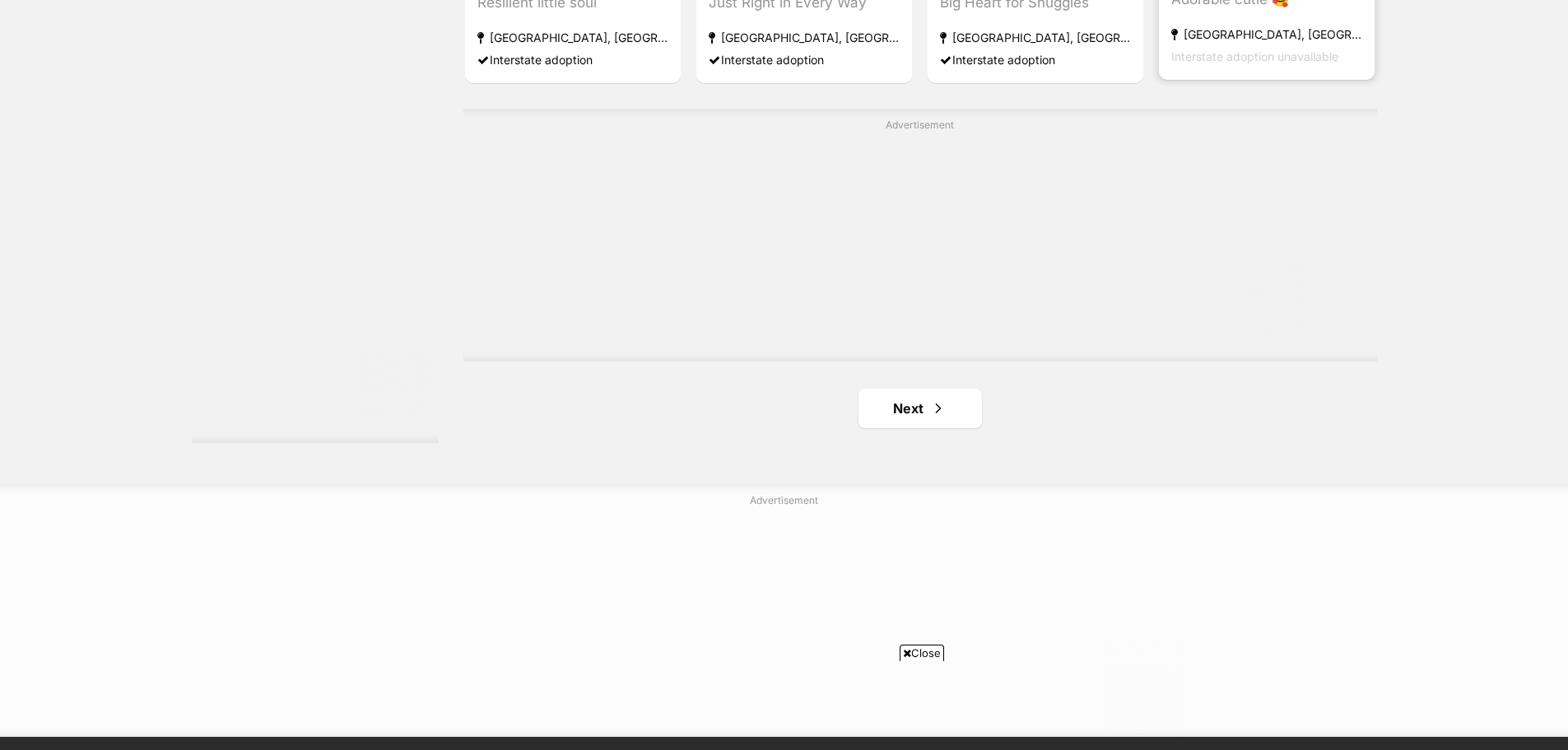
scroll to position [2635, 0]
